Goal: Browse casually

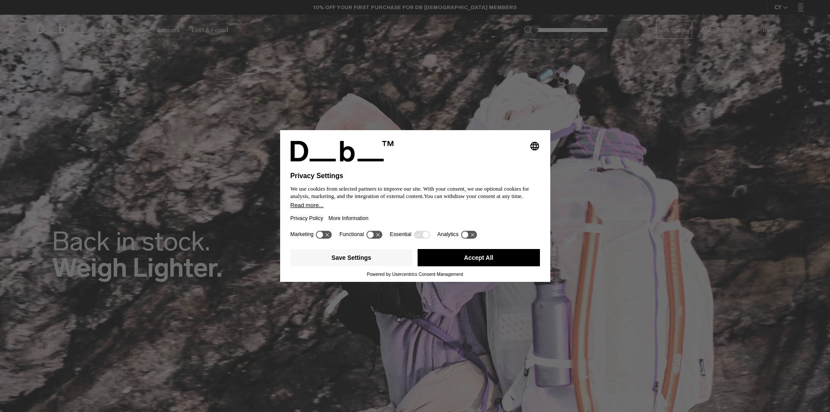
click at [435, 252] on button "Accept All" at bounding box center [478, 257] width 122 height 17
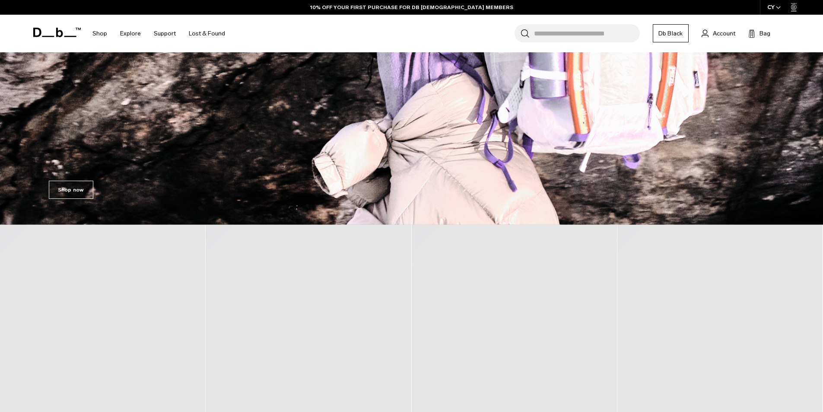
scroll to position [432, 0]
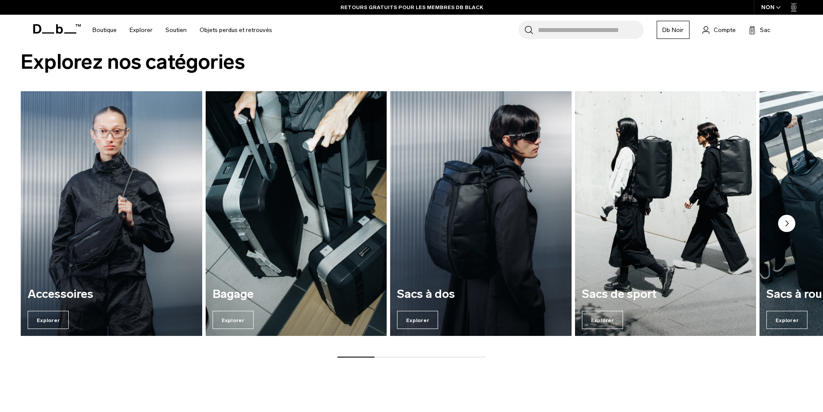
scroll to position [1167, 0]
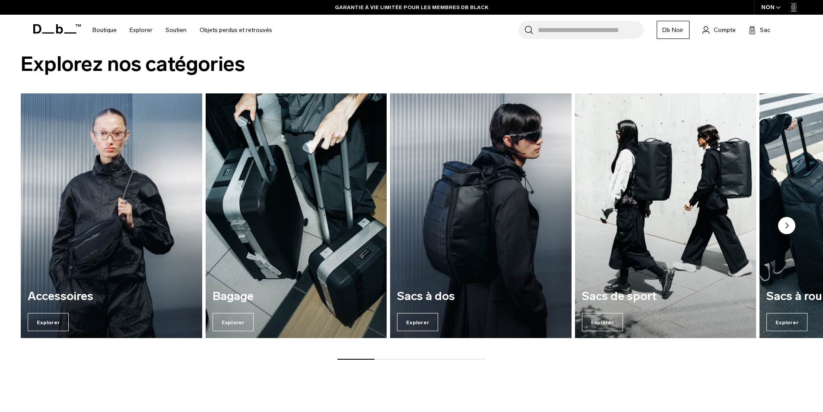
click at [457, 263] on img "3 / 7" at bounding box center [481, 215] width 187 height 252
